Goal: Understand process/instructions: Learn about a topic

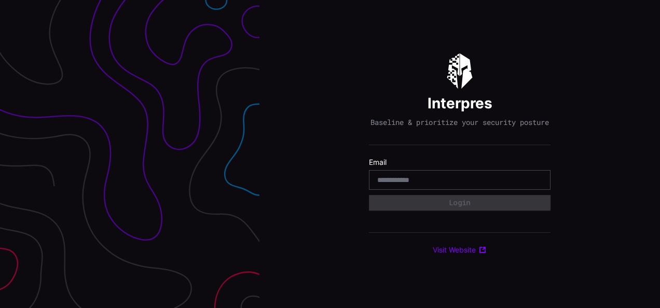
click at [425, 79] on div "Interpres Baseline & prioritize your security posture Email Login Visit Website" at bounding box center [460, 154] width 182 height 202
click at [437, 182] on input "email" at bounding box center [459, 179] width 165 height 9
paste input "**********"
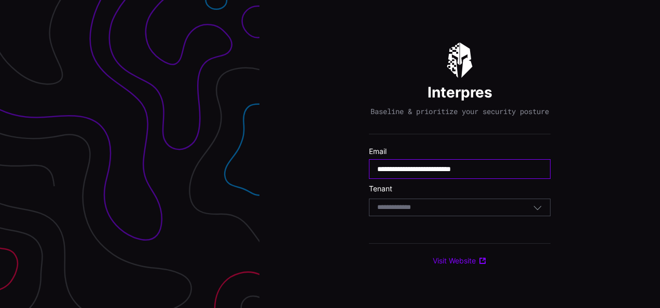
type input "**********"
click at [397, 210] on input at bounding box center [403, 207] width 53 height 9
click at [336, 189] on div "**********" at bounding box center [460, 154] width 401 height 308
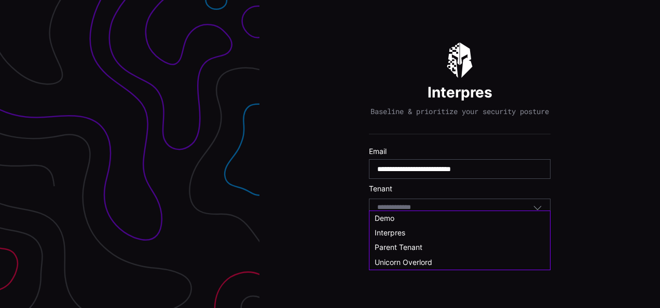
click at [428, 212] on input at bounding box center [403, 207] width 53 height 9
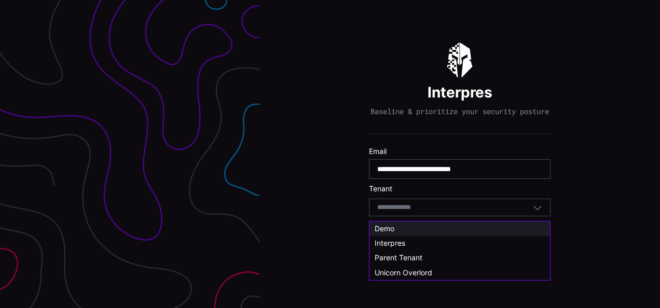
click at [428, 233] on div "Demo" at bounding box center [460, 228] width 170 height 9
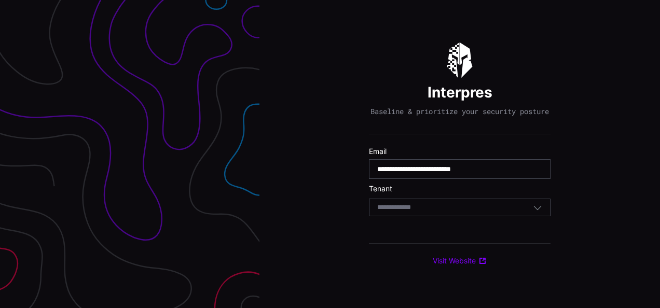
click at [469, 212] on div "Select Tenant" at bounding box center [455, 207] width 156 height 9
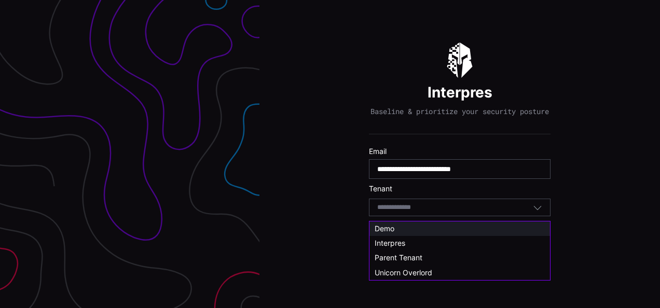
click at [432, 222] on div "Demo" at bounding box center [460, 229] width 181 height 15
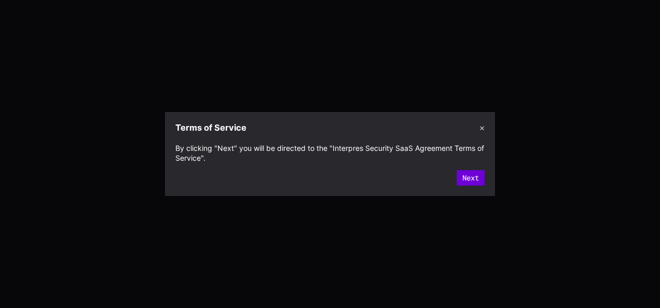
click at [472, 178] on button "Next" at bounding box center [471, 178] width 28 height 16
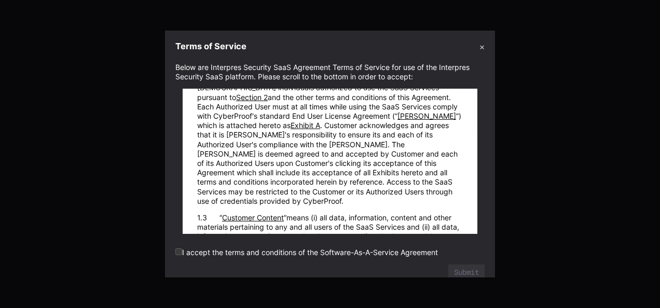
scroll to position [363, 0]
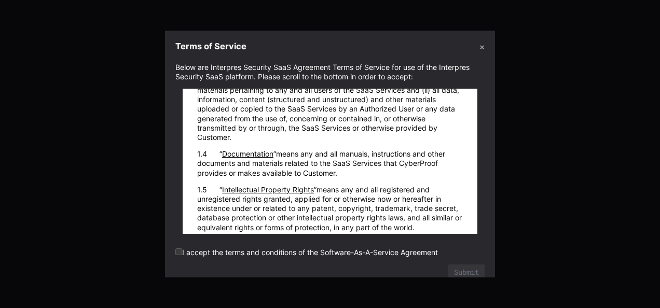
click at [188, 254] on label "I accept the terms and conditions of the Software-As-A-Service Agreement" at bounding box center [306, 252] width 263 height 9
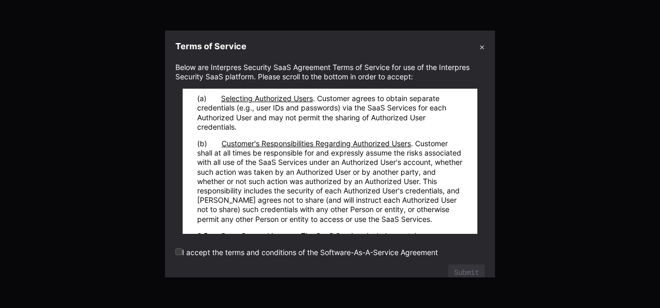
scroll to position [1713, 0]
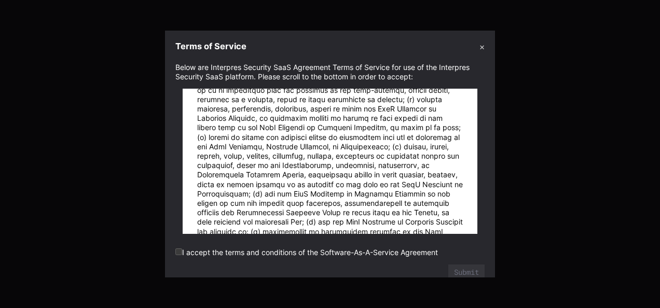
click at [185, 249] on label "I accept the terms and conditions of the Software-As-A-Service Agreement" at bounding box center [306, 252] width 263 height 9
click at [274, 247] on form "Below are Interpres Security SaaS Agreement Terms of Service for use of the Int…" at bounding box center [329, 172] width 309 height 218
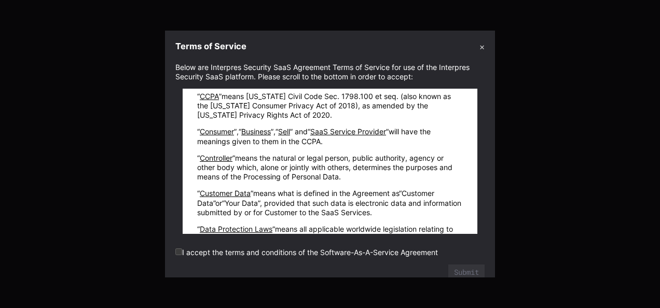
scroll to position [17432, 0]
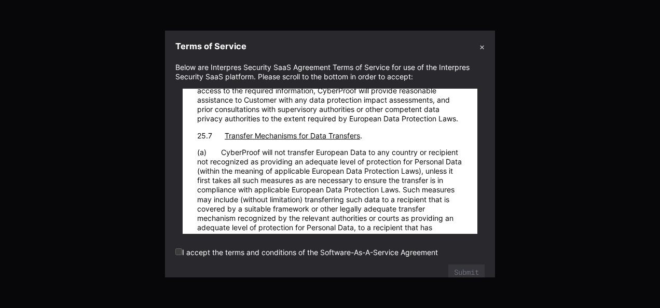
click at [209, 252] on label "I accept the terms and conditions of the Software-As-A-Service Agreement" at bounding box center [306, 252] width 263 height 9
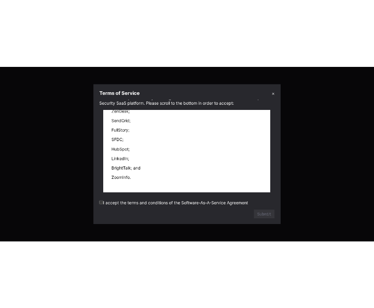
scroll to position [21409, 0]
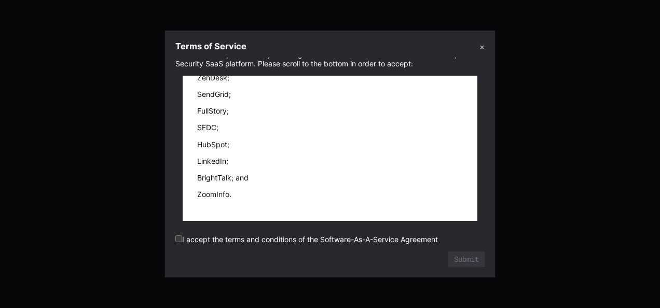
click at [217, 239] on label "I accept the terms and conditions of the Software-As-A-Service Agreement" at bounding box center [306, 239] width 263 height 9
click at [462, 256] on button "Submit" at bounding box center [466, 260] width 36 height 16
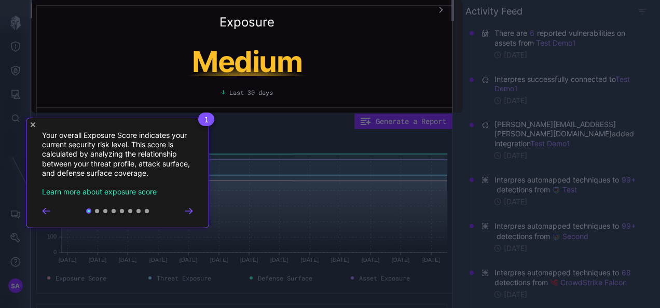
click at [187, 212] on icon "Go to next step" at bounding box center [189, 211] width 8 height 6
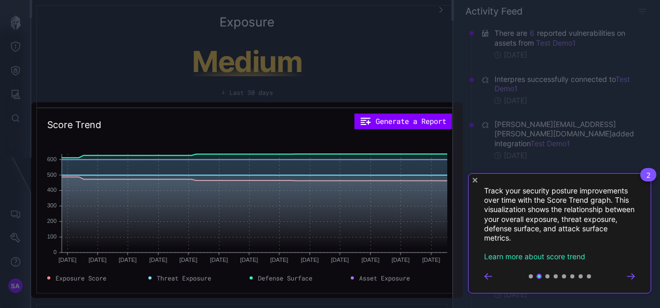
click at [627, 276] on icon "Go to next step" at bounding box center [631, 277] width 8 height 6
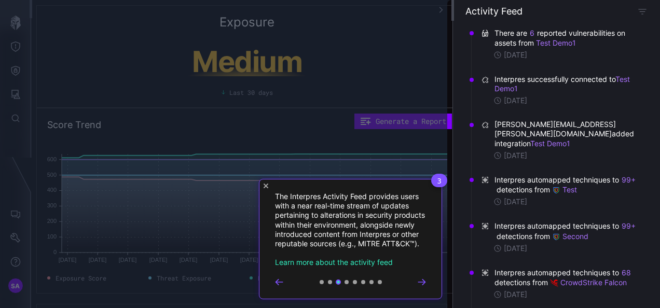
click at [426, 290] on div "3 The Interpres Activity Feed provides users with a near real-time stream of up…" at bounding box center [350, 239] width 183 height 120
click at [424, 284] on icon "Go to next step" at bounding box center [421, 281] width 7 height 5
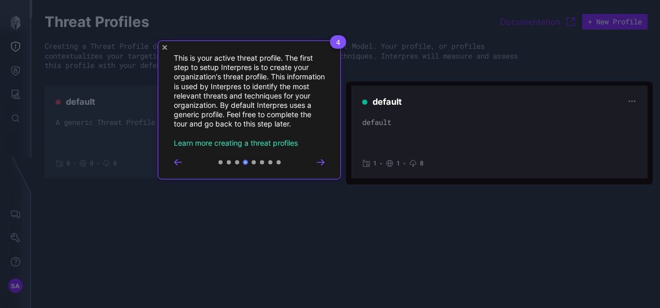
click at [319, 160] on icon "Go to next step" at bounding box center [321, 162] width 8 height 6
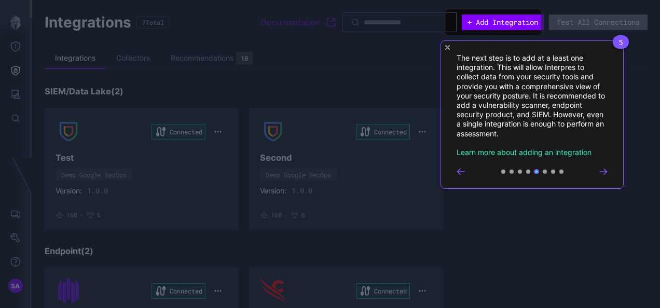
click at [607, 170] on icon "Go to next step" at bounding box center [604, 172] width 8 height 6
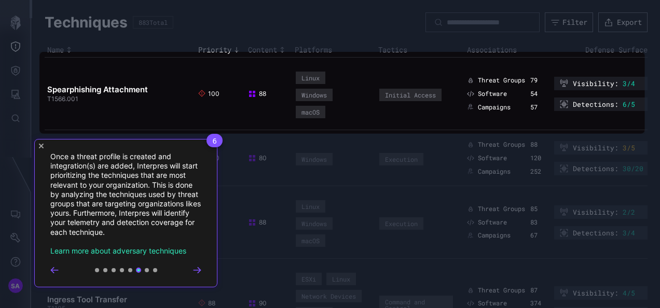
click at [201, 269] on icon "Go to next step" at bounding box center [197, 270] width 8 height 6
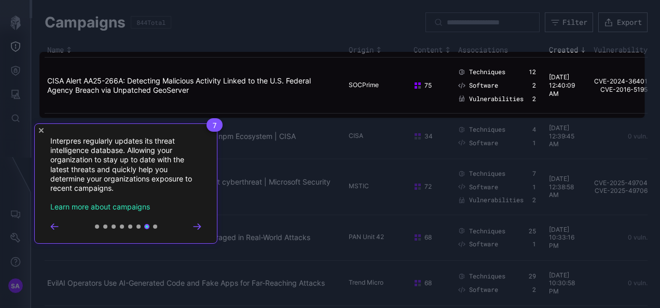
click at [199, 227] on icon "Go to next step" at bounding box center [197, 226] width 7 height 5
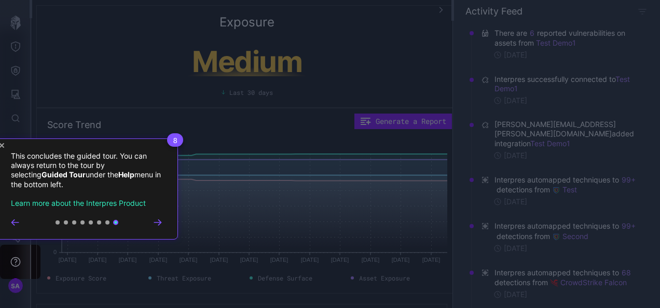
click at [158, 219] on div at bounding box center [86, 223] width 151 height 8
click at [159, 221] on icon "Go to next step" at bounding box center [158, 223] width 8 height 6
click at [158, 225] on icon "Go to next step" at bounding box center [157, 222] width 7 height 5
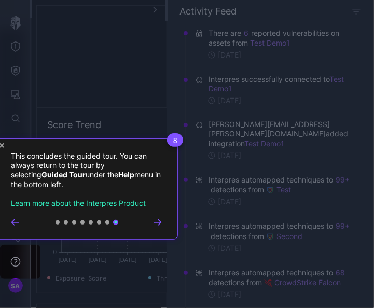
click at [183, 139] on span "8" at bounding box center [175, 139] width 16 height 13
drag, startPoint x: 238, startPoint y: 166, endPoint x: 188, endPoint y: 194, distance: 57.2
click at [242, 167] on rect at bounding box center [187, 154] width 374 height 308
